Goal: Communication & Community: Answer question/provide support

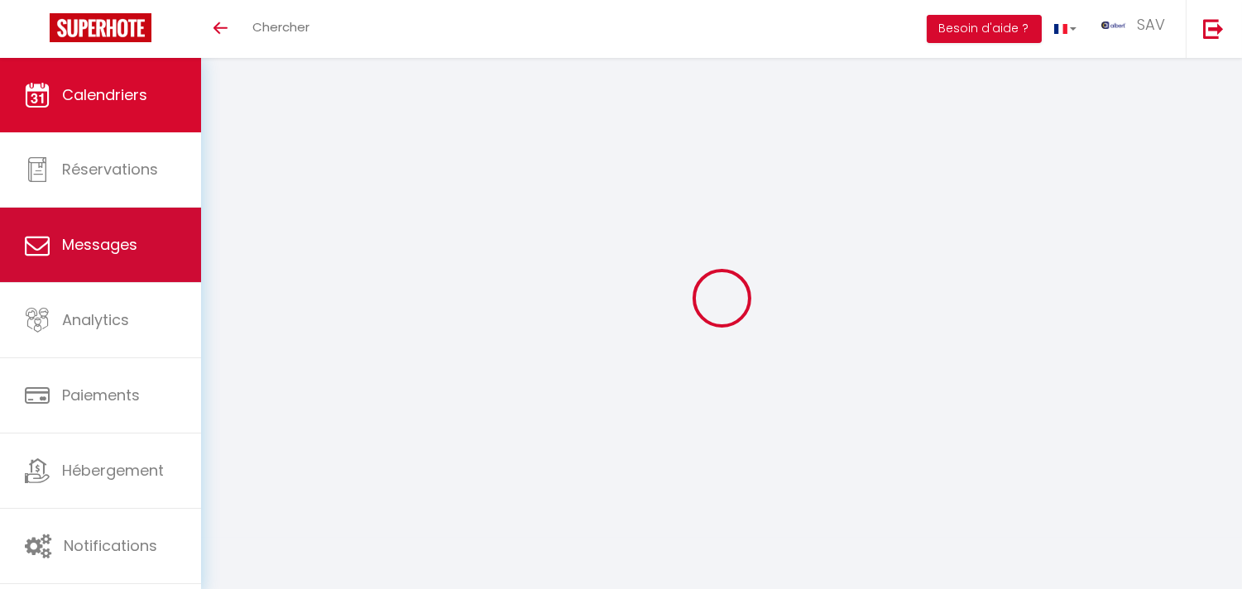
click at [170, 255] on link "Messages" at bounding box center [100, 245] width 201 height 74
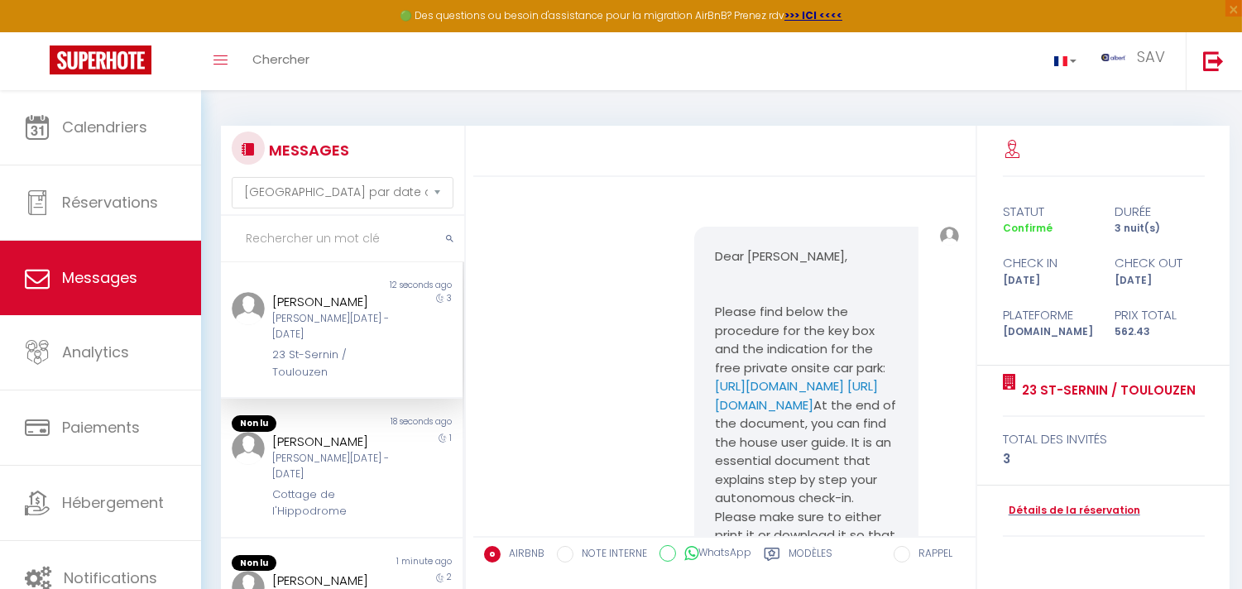
scroll to position [5782, 0]
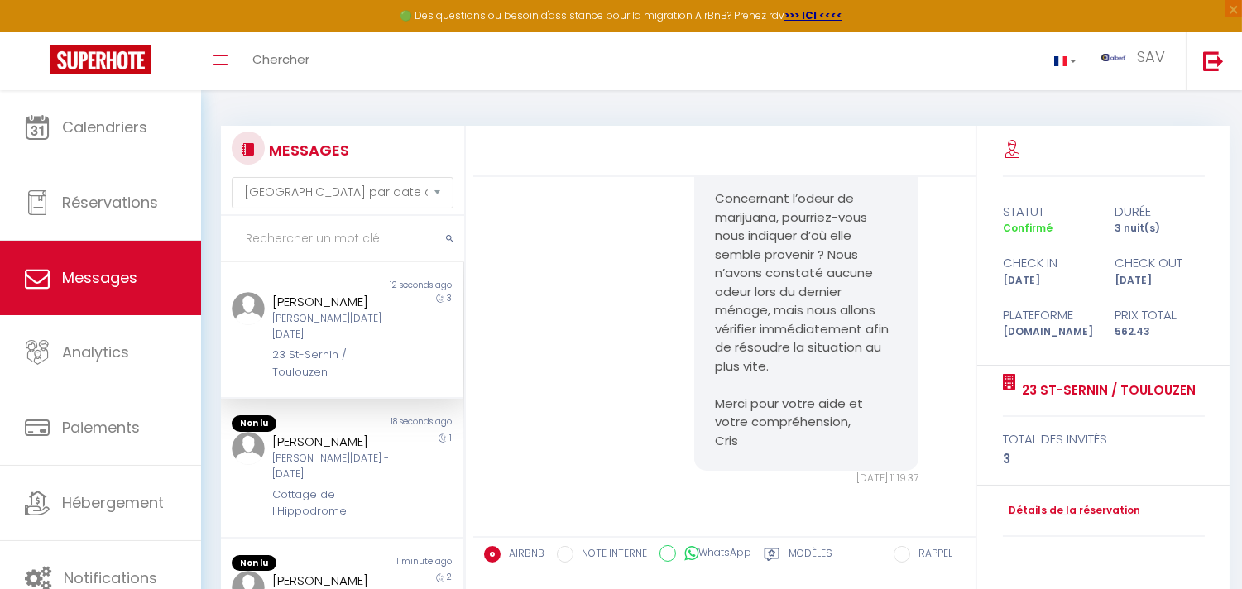
click at [319, 233] on input "text" at bounding box center [342, 239] width 243 height 46
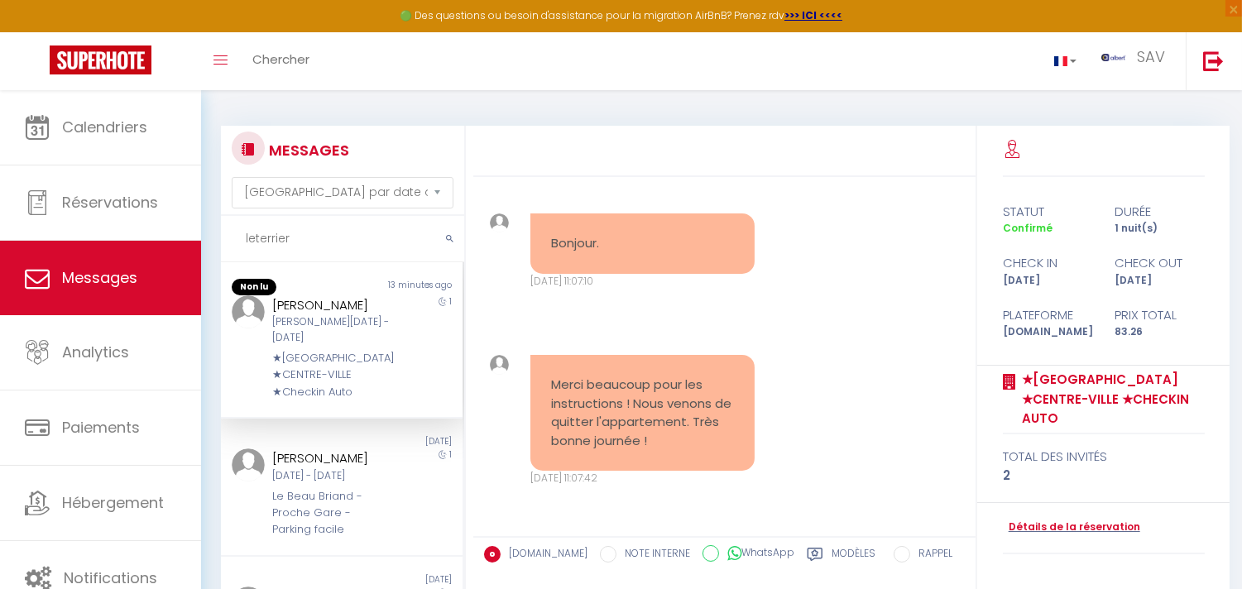
scroll to position [0, 0]
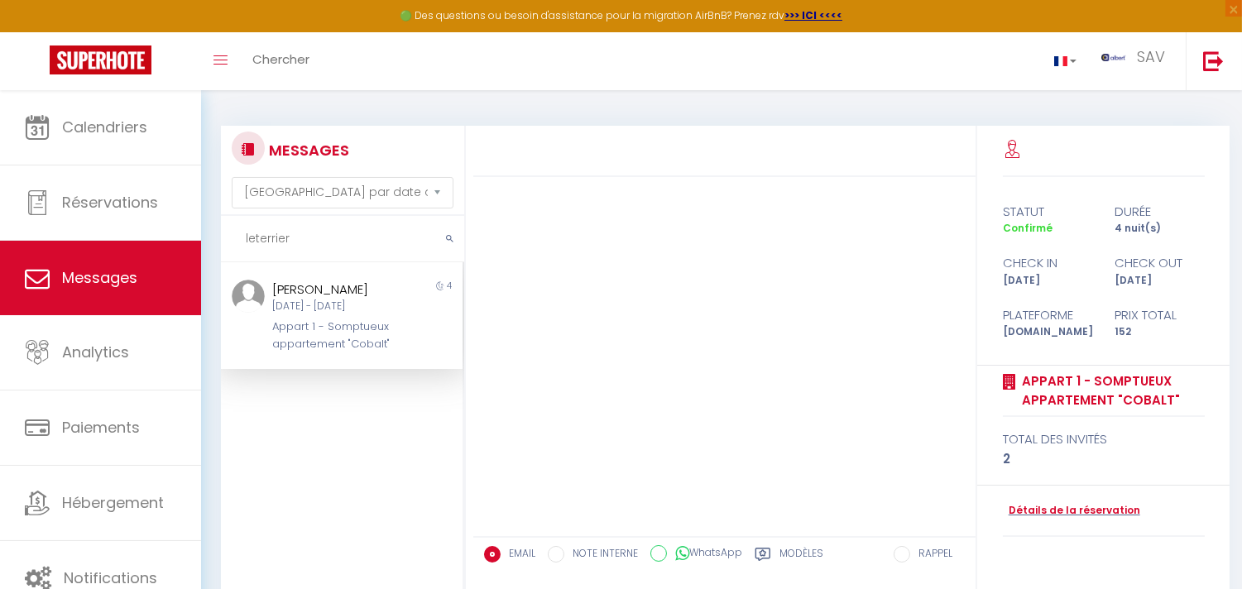
type input "leterrier"
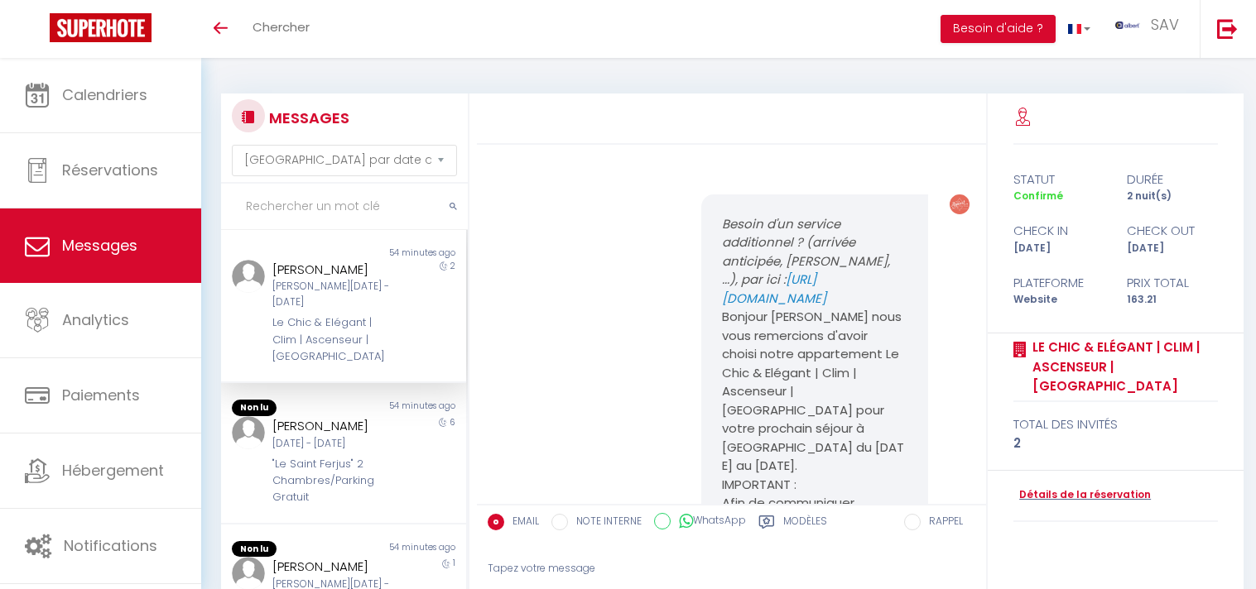
select select "message"
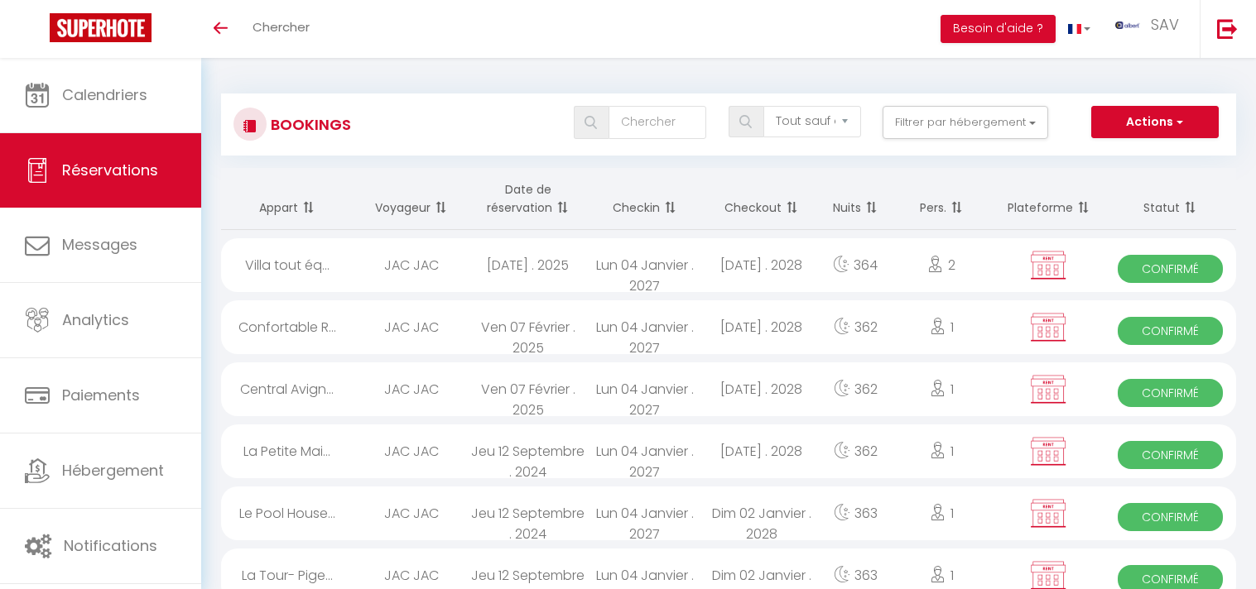
select select "not_cancelled"
